Goal: Information Seeking & Learning: Learn about a topic

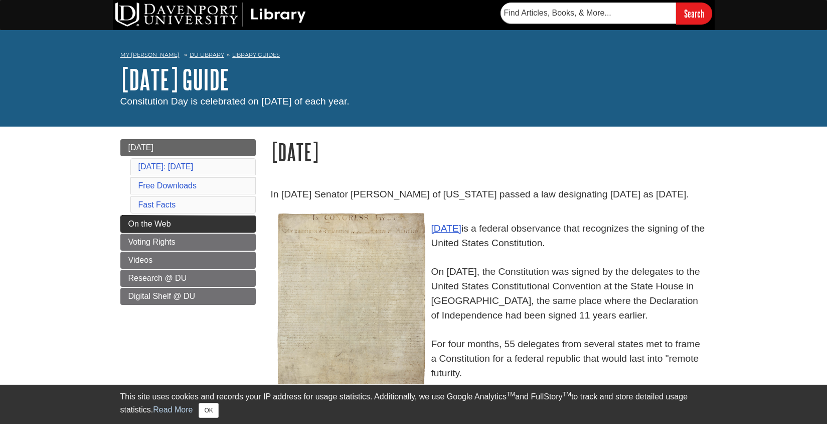
click at [192, 232] on link "On the Web" at bounding box center [187, 223] width 135 height 17
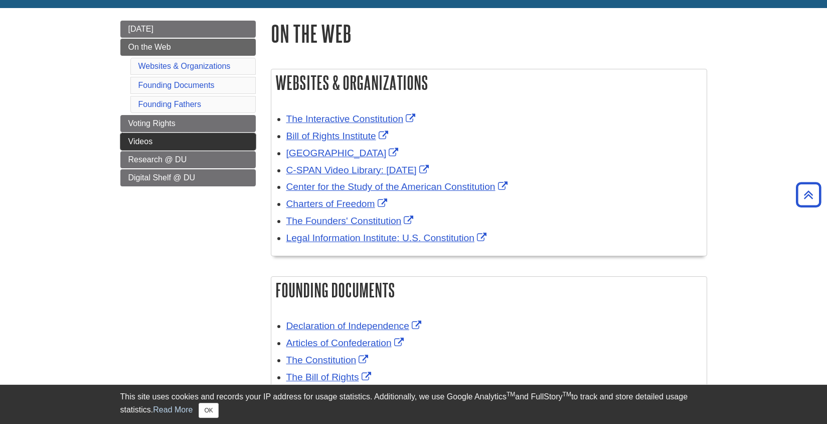
scroll to position [24, 0]
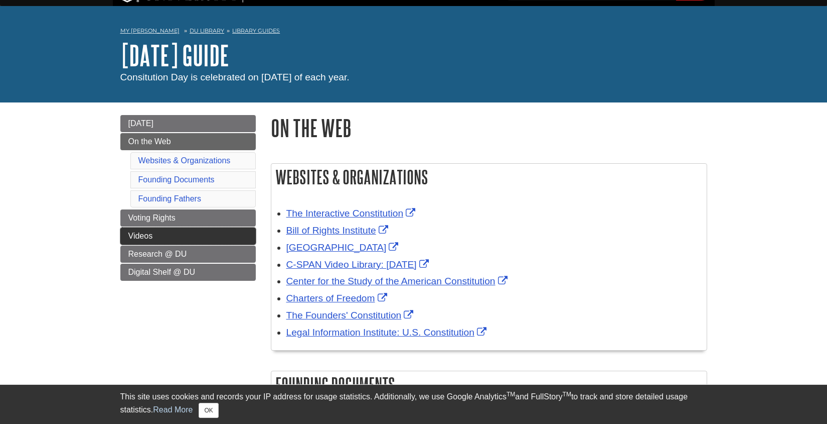
click at [197, 235] on link "Videos" at bounding box center [187, 235] width 135 height 17
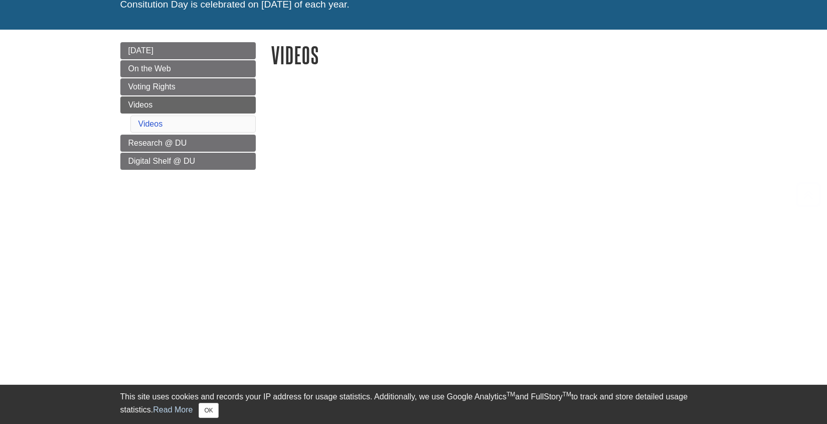
scroll to position [18, 0]
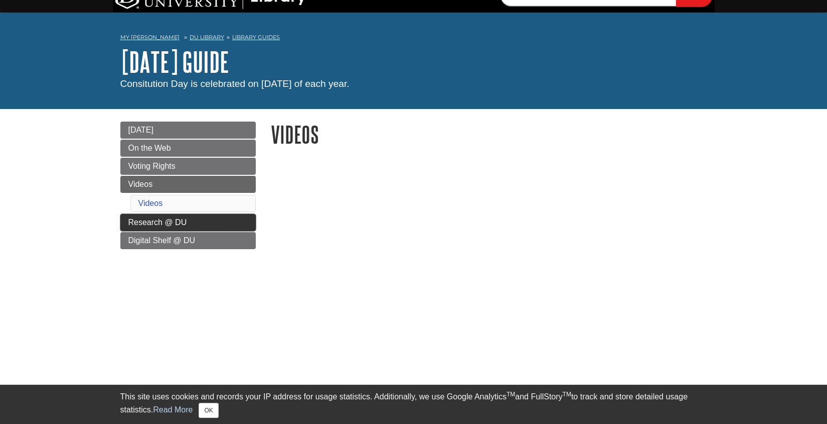
click at [177, 224] on span "Research @ DU" at bounding box center [157, 222] width 59 height 9
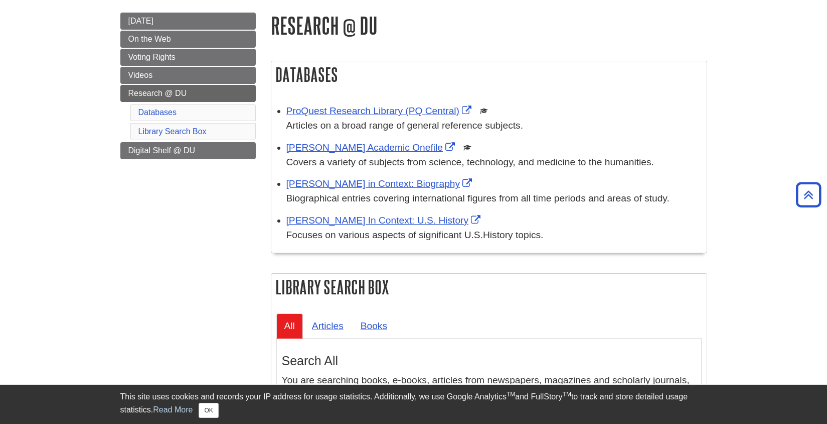
scroll to position [39, 0]
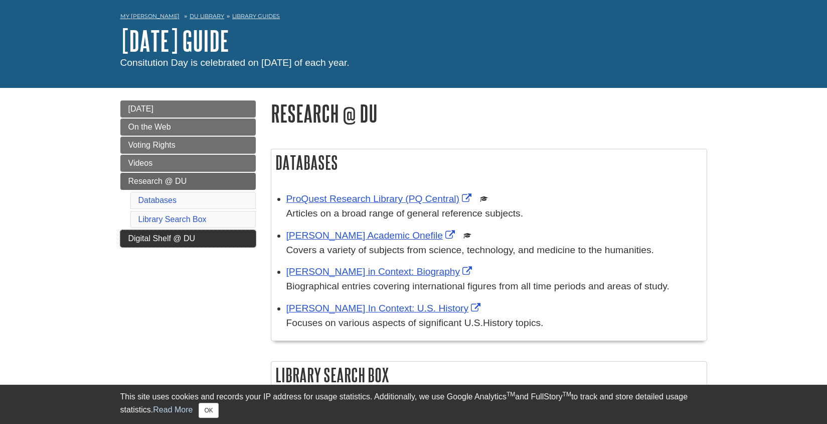
click at [172, 237] on span "Digital Shelf @ DU" at bounding box center [161, 238] width 67 height 9
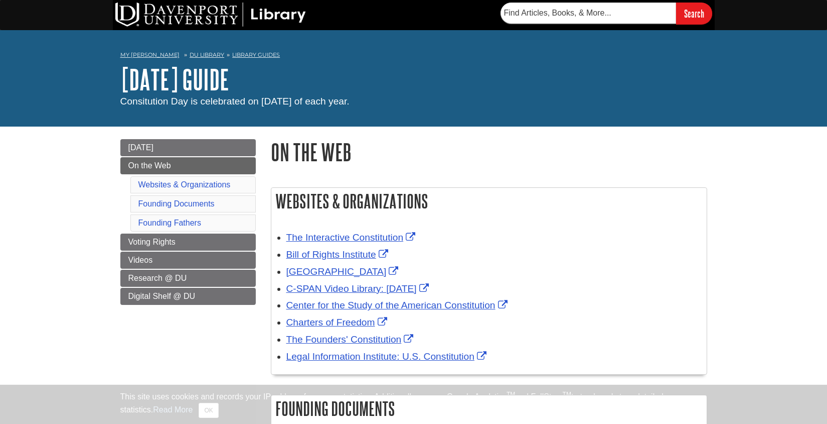
scroll to position [24, 0]
